Goal: Navigation & Orientation: Find specific page/section

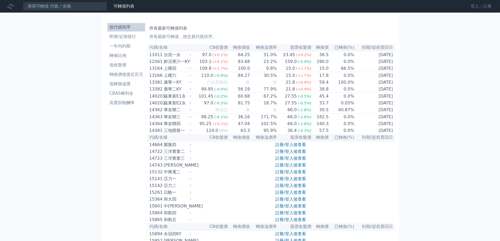
click at [485, 8] on link "登入／註冊" at bounding box center [480, 6] width 29 height 8
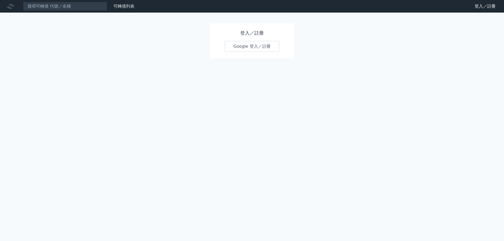
click at [279, 52] on link "Google 登入／註冊" at bounding box center [252, 46] width 55 height 11
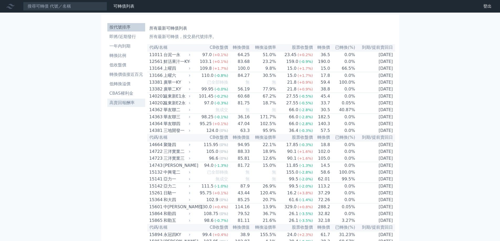
click at [107, 106] on li "高賣回報酬率" at bounding box center [126, 103] width 38 height 6
